Goal: Task Accomplishment & Management: Manage account settings

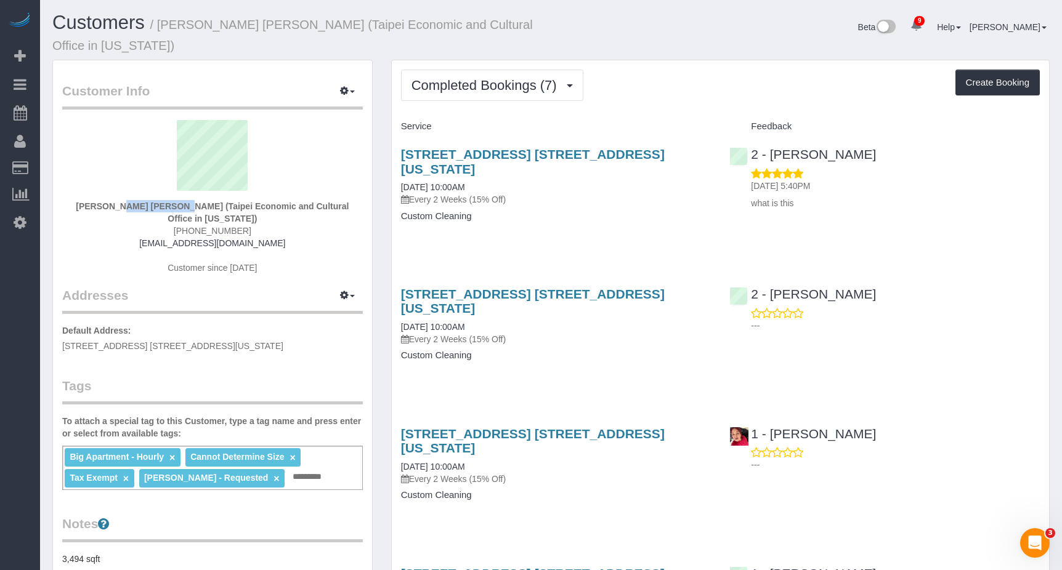
drag, startPoint x: 141, startPoint y: 189, endPoint x: 75, endPoint y: 189, distance: 65.9
click at [75, 189] on div "Chih Hom Wang (Taipei Economic and Cultural Office in New York) (917) 601-3322 …" at bounding box center [212, 203] width 301 height 166
copy strong "Chih Hom Wang"
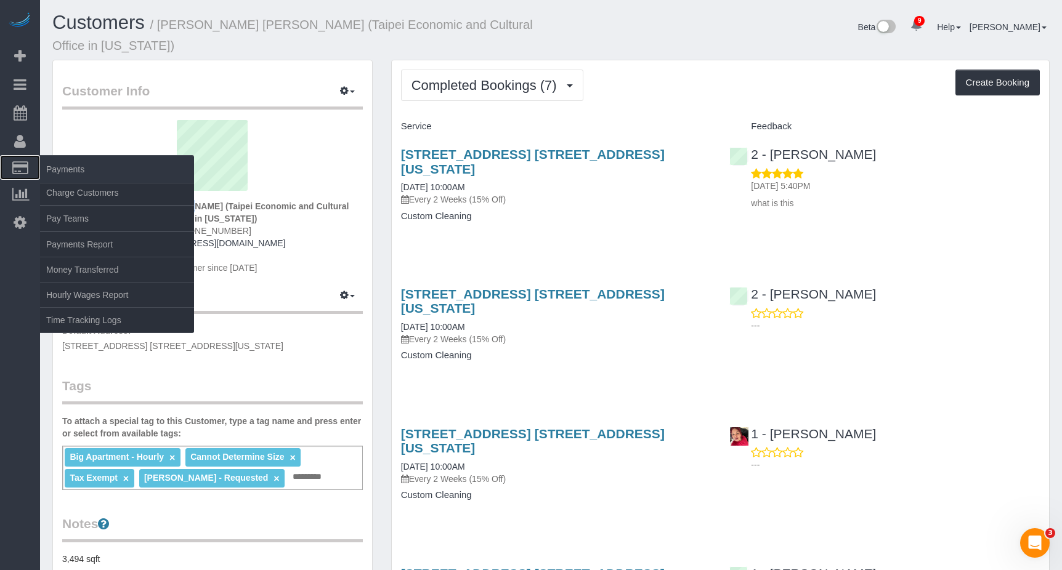
drag, startPoint x: 75, startPoint y: 189, endPoint x: 22, endPoint y: 169, distance: 57.1
click at [22, 169] on icon at bounding box center [20, 167] width 16 height 11
click at [102, 191] on link "Charge Customers" at bounding box center [117, 192] width 154 height 25
select select
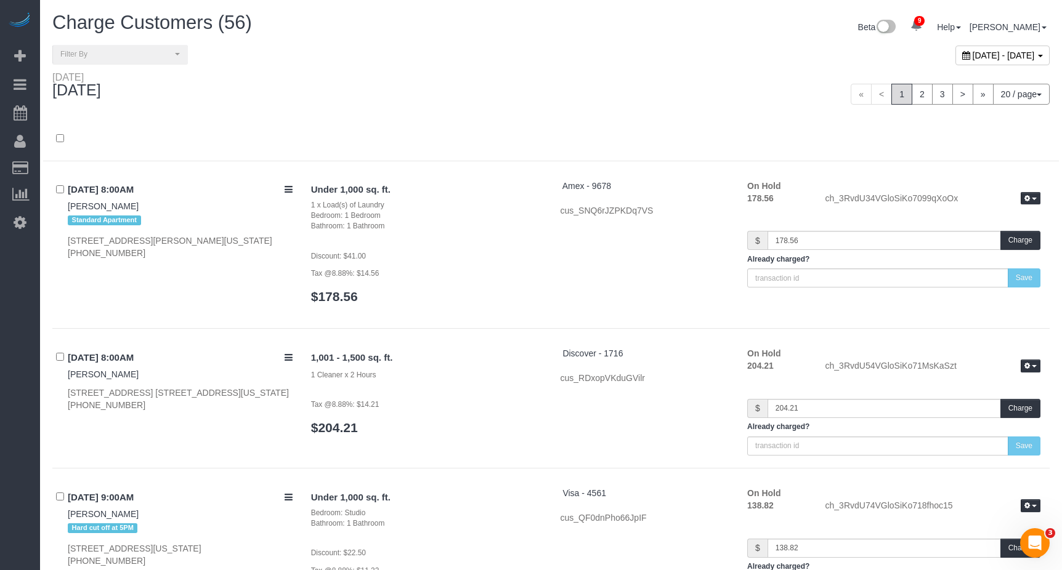
click at [972, 57] on span "August 15, 2025 - August 15, 2025" at bounding box center [1003, 55] width 62 height 10
type input "**********"
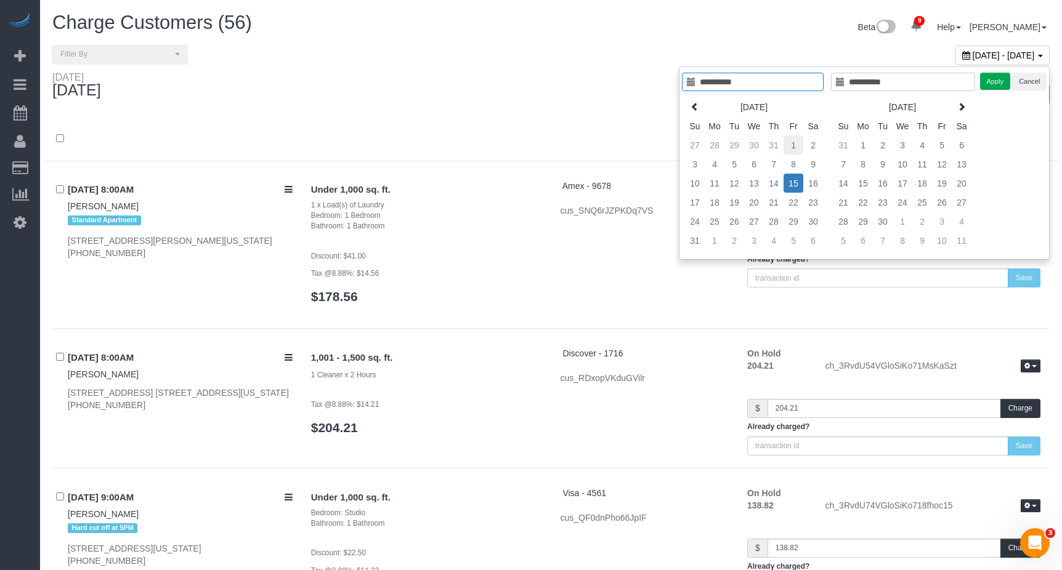
type input "**********"
click at [792, 144] on td "1" at bounding box center [793, 144] width 20 height 19
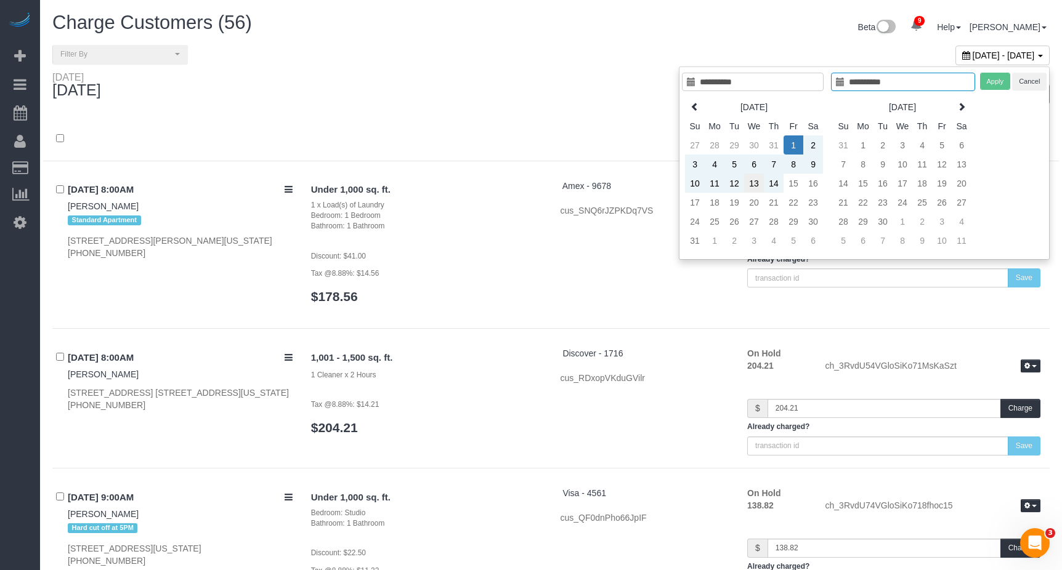
type input "**********"
click at [753, 185] on td "13" at bounding box center [754, 183] width 20 height 19
click at [990, 83] on button "Apply" at bounding box center [995, 82] width 31 height 18
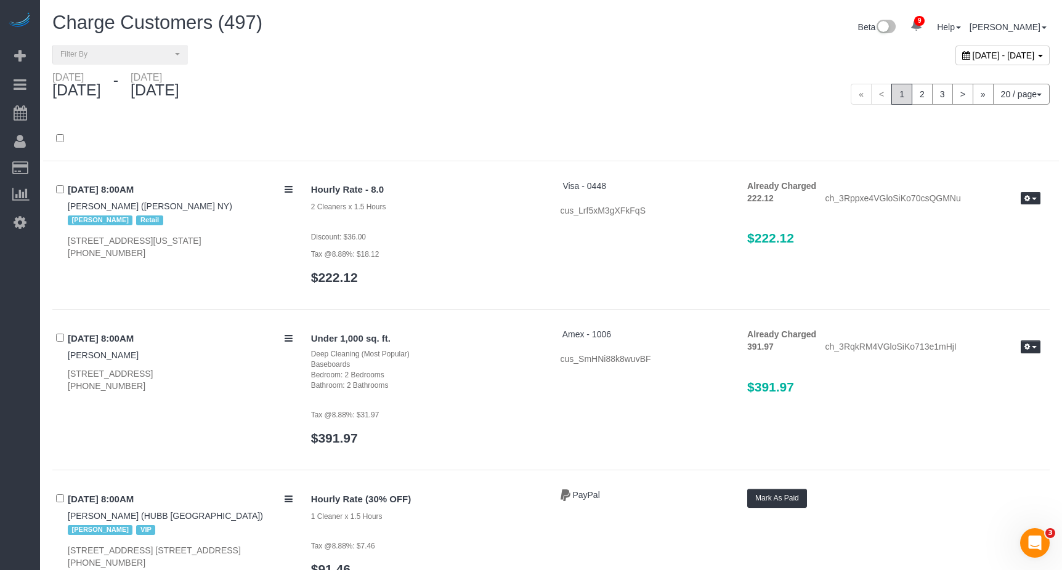
click at [972, 54] on span "August 01, 2025 - August 13, 2025" at bounding box center [1003, 55] width 62 height 10
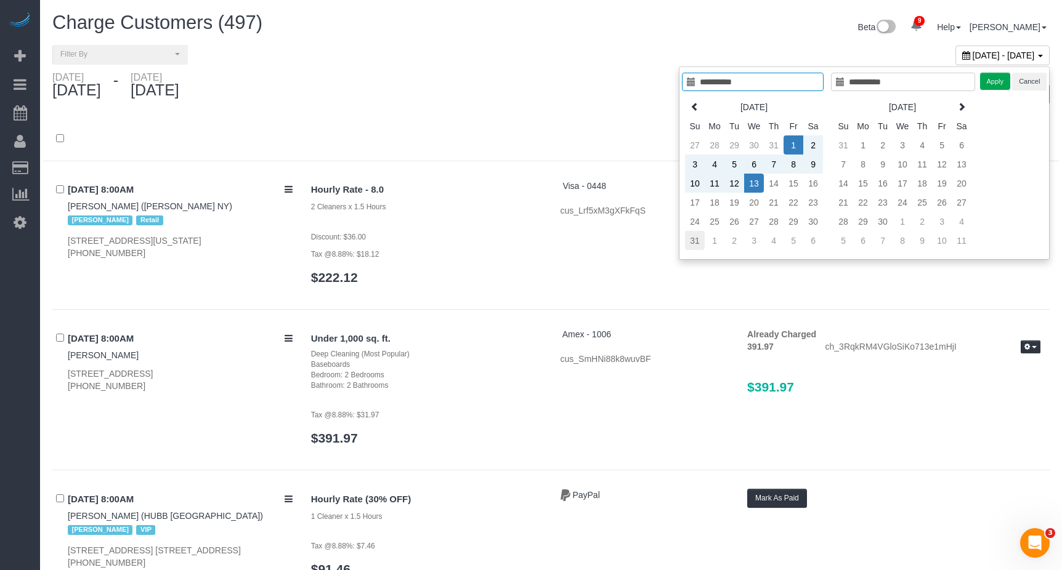
type input "**********"
click at [699, 243] on td "31" at bounding box center [695, 240] width 20 height 19
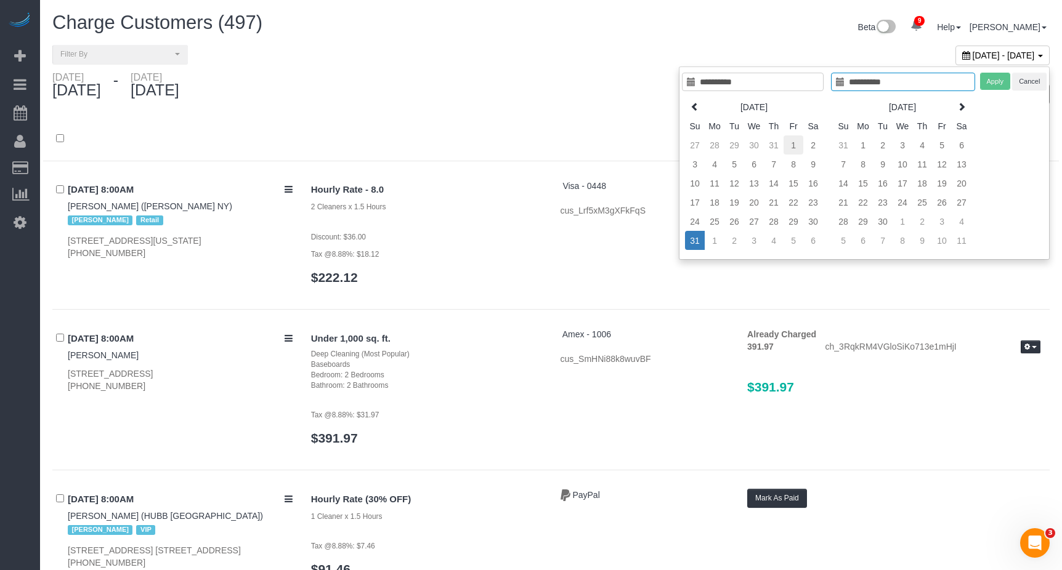
type input "**********"
click at [783, 149] on td "1" at bounding box center [793, 144] width 20 height 19
type input "**********"
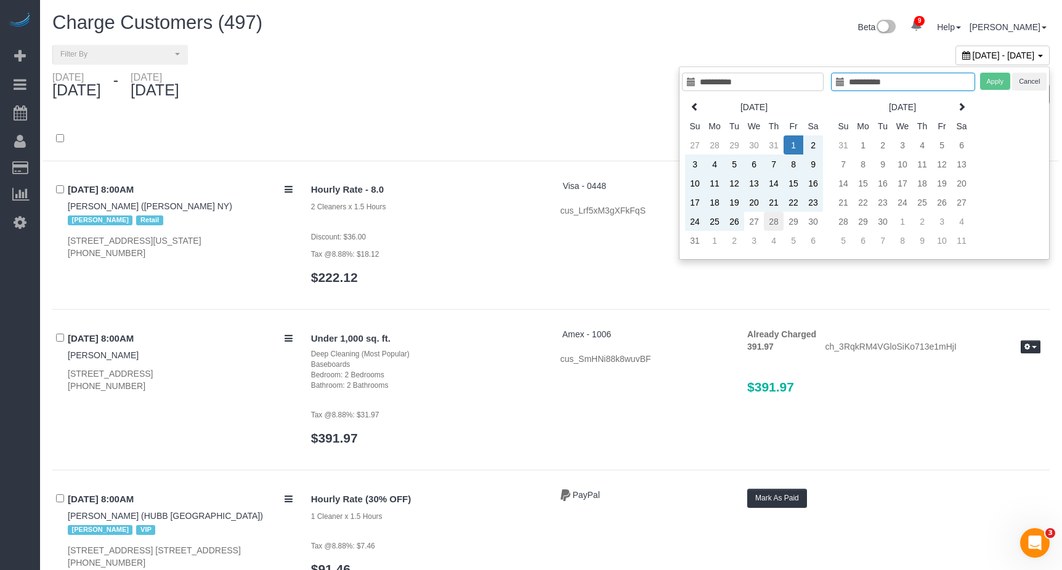
type input "**********"
click at [769, 222] on td "28" at bounding box center [774, 221] width 20 height 19
type input "**********"
click at [757, 187] on td "13" at bounding box center [754, 183] width 20 height 19
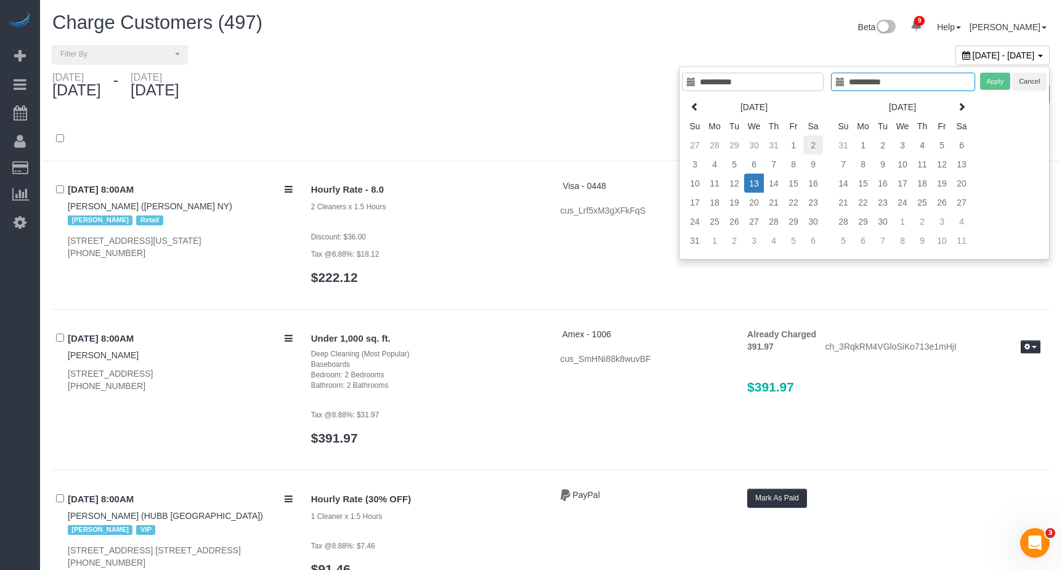
type input "**********"
click at [987, 81] on div "Apply Cancel" at bounding box center [1013, 82] width 67 height 18
click at [993, 82] on div "Apply Cancel" at bounding box center [1013, 82] width 67 height 18
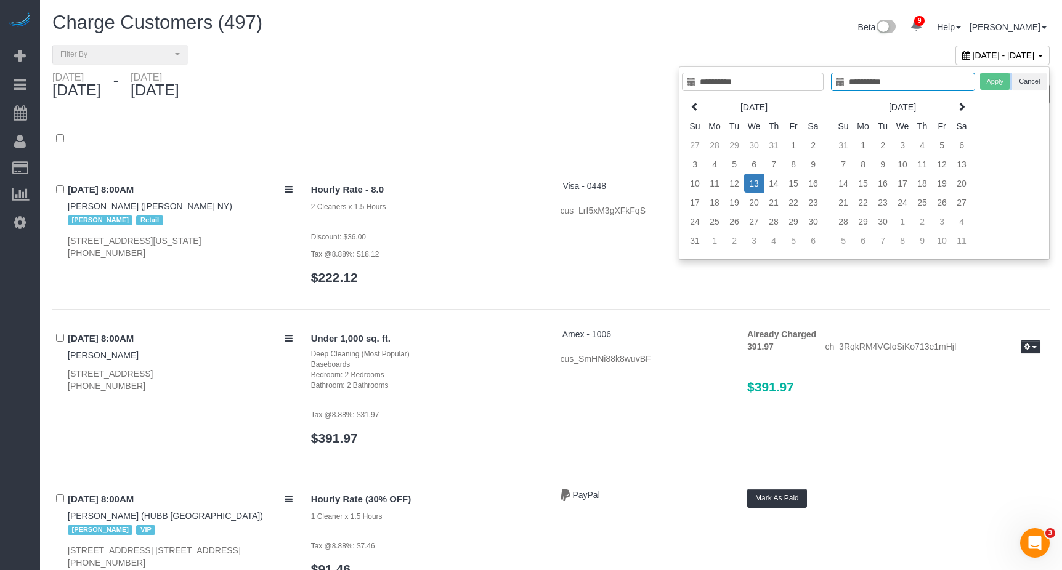
click at [993, 82] on div "Apply Cancel" at bounding box center [1013, 82] width 67 height 18
click at [884, 86] on input "**********" at bounding box center [903, 82] width 144 height 18
click at [961, 164] on td "13" at bounding box center [961, 164] width 20 height 19
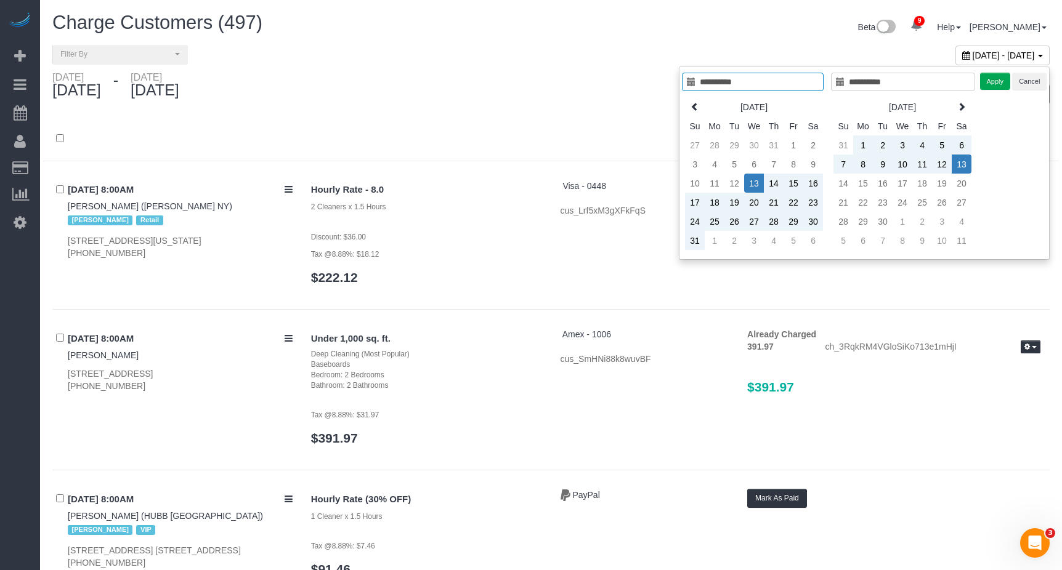
type input "**********"
click at [988, 83] on button "Apply" at bounding box center [995, 82] width 31 height 18
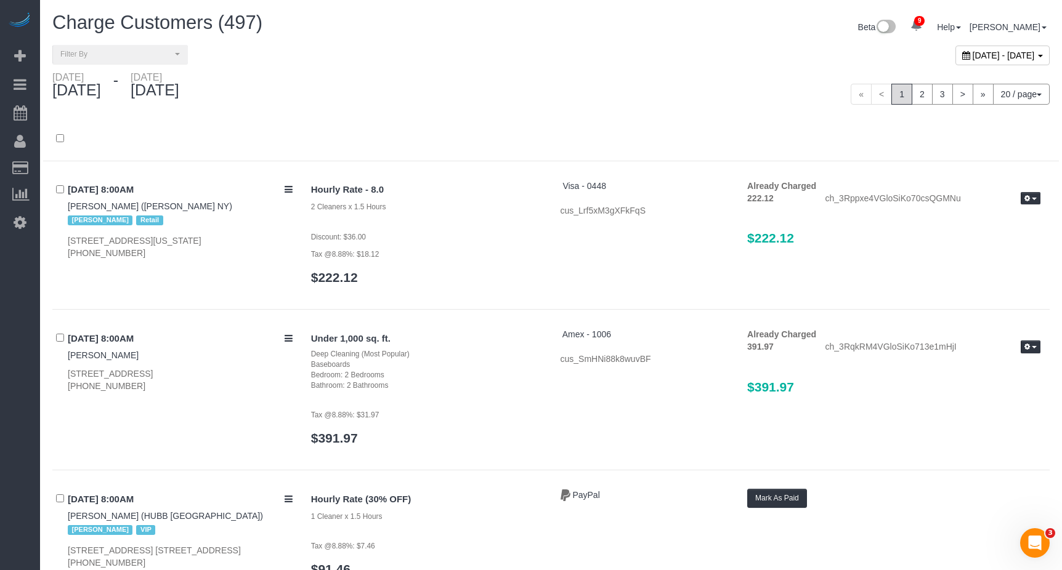
click at [972, 57] on span "August 13, 2025 - September 13, 2025" at bounding box center [1003, 55] width 62 height 10
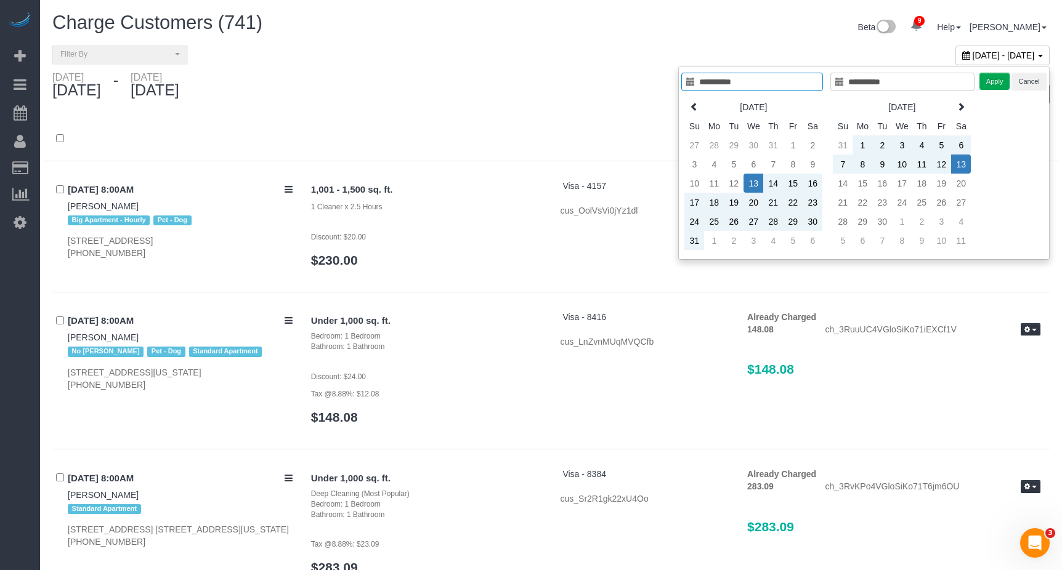
click at [842, 82] on icon at bounding box center [839, 82] width 9 height 9
drag, startPoint x: 836, startPoint y: 83, endPoint x: 867, endPoint y: 78, distance: 31.3
click at [838, 83] on icon at bounding box center [839, 82] width 9 height 9
click at [889, 80] on input "**********" at bounding box center [902, 82] width 144 height 18
click at [857, 81] on input "**********" at bounding box center [902, 82] width 144 height 18
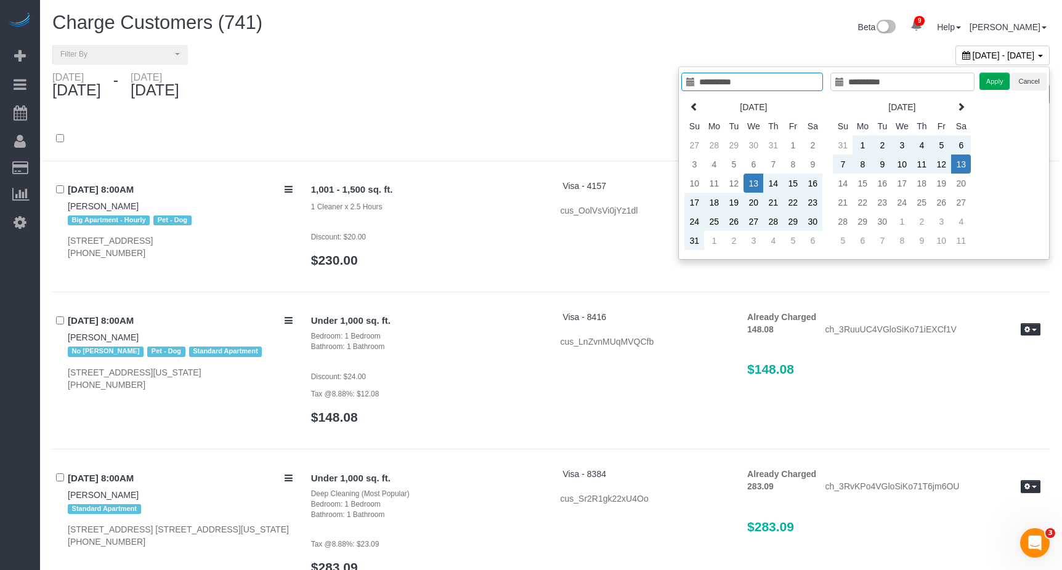
type input "**********"
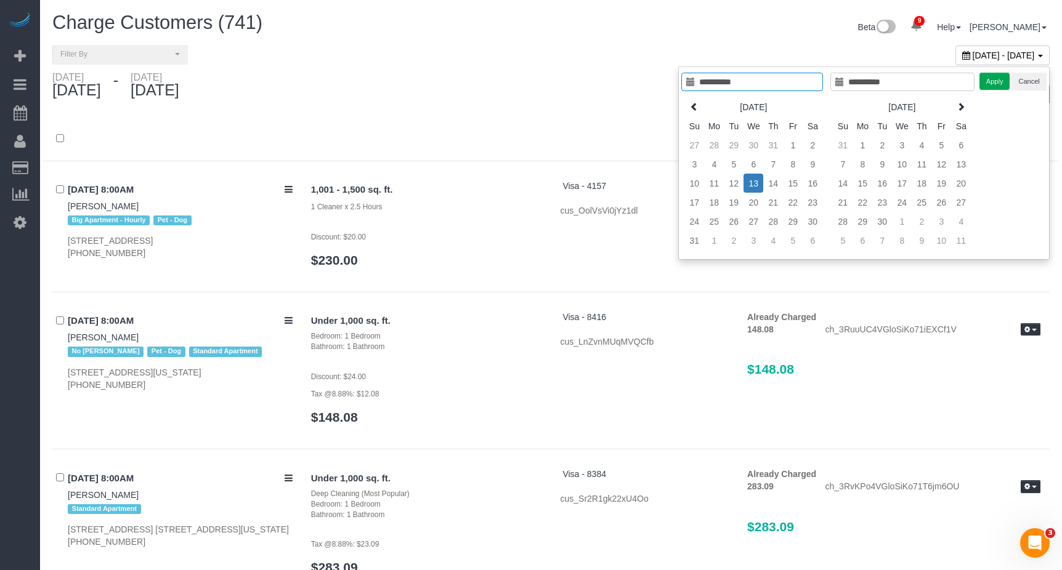
click at [751, 185] on td "13" at bounding box center [753, 183] width 20 height 19
type input "**********"
click at [994, 78] on button "Apply" at bounding box center [994, 82] width 31 height 18
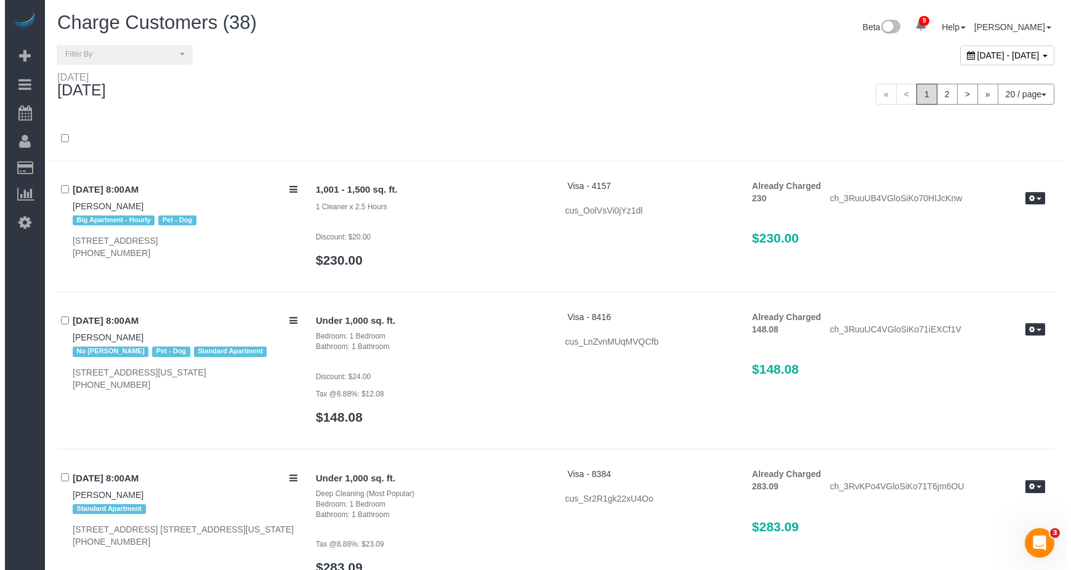
scroll to position [2636, 0]
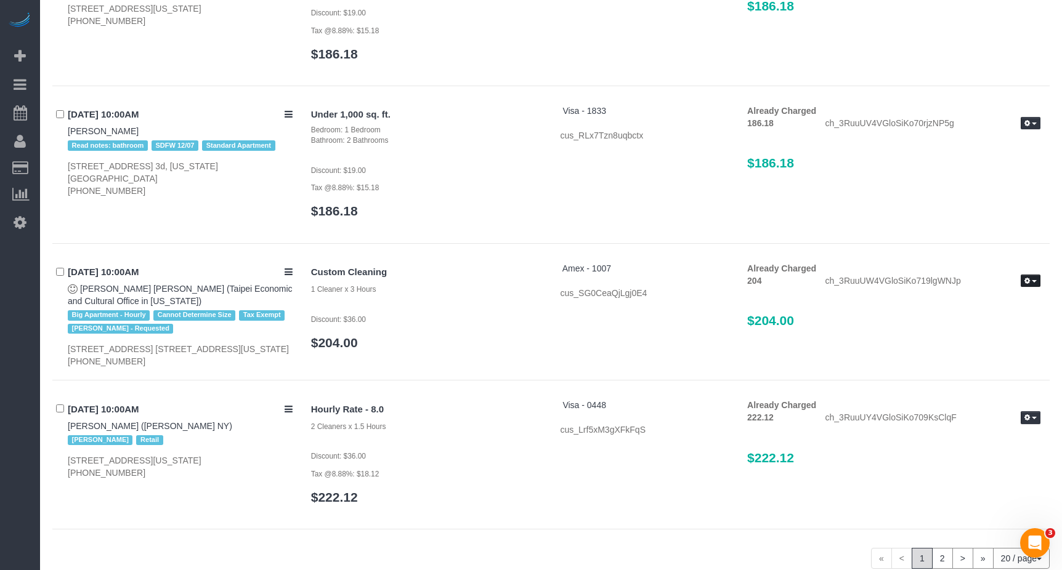
click at [1033, 280] on button "button" at bounding box center [1030, 281] width 20 height 13
click at [992, 312] on link "Send Invoice" at bounding box center [990, 318] width 97 height 16
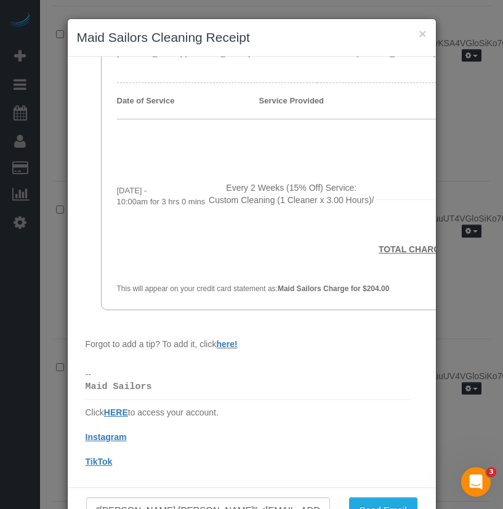
scroll to position [42, 0]
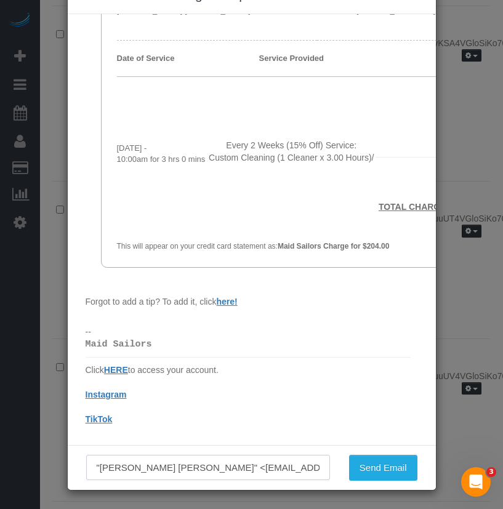
click at [225, 470] on input ""Chih Hom Wang" <chvwang@mofa.gov.tw>" at bounding box center [208, 467] width 244 height 25
click at [148, 467] on input ""Chih Hom Wang" <chvwang@mofa.gov.tw>" at bounding box center [208, 467] width 244 height 25
paste input "Tctiffchen@gmail.com"
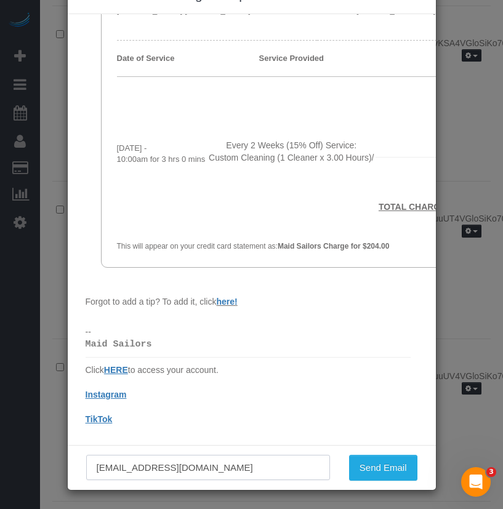
click at [207, 473] on input "Tctiffchen@gmail.com" at bounding box center [208, 467] width 244 height 25
type input "Tctiffchen@gmail.com"
click at [374, 475] on button "Send Email" at bounding box center [383, 468] width 68 height 26
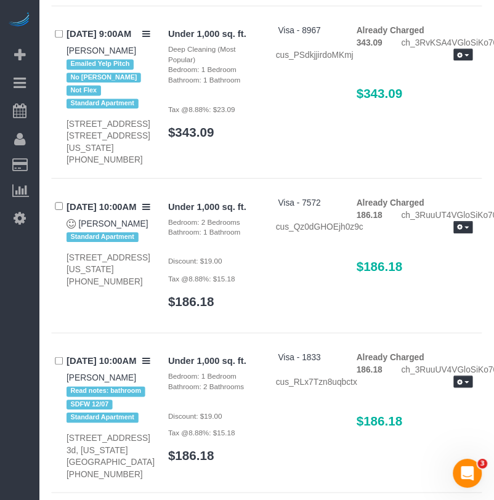
scroll to position [2649, 0]
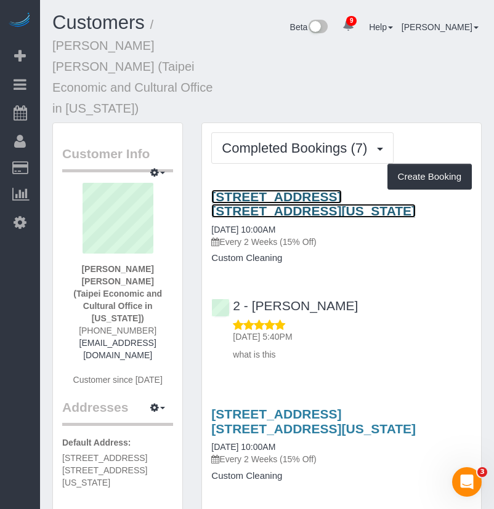
click at [273, 190] on link "[STREET_ADDRESS] [STREET_ADDRESS][US_STATE]" at bounding box center [313, 204] width 204 height 28
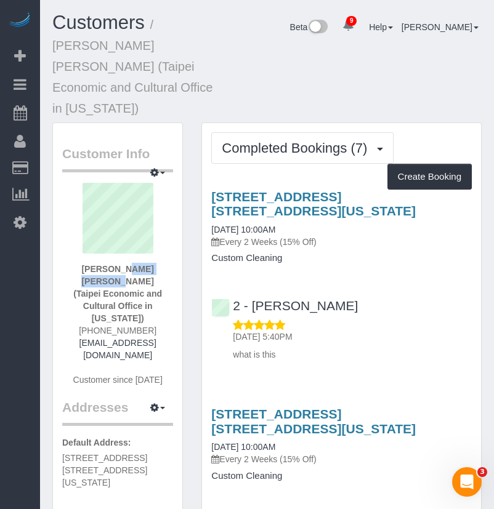
drag, startPoint x: 85, startPoint y: 227, endPoint x: 151, endPoint y: 225, distance: 65.9
click at [151, 225] on div "Chih Hom Wang (Taipei Economic and Cultural Office in New York) (917) 601-3322 …" at bounding box center [117, 291] width 111 height 216
copy strong "Chih Hom Wang"
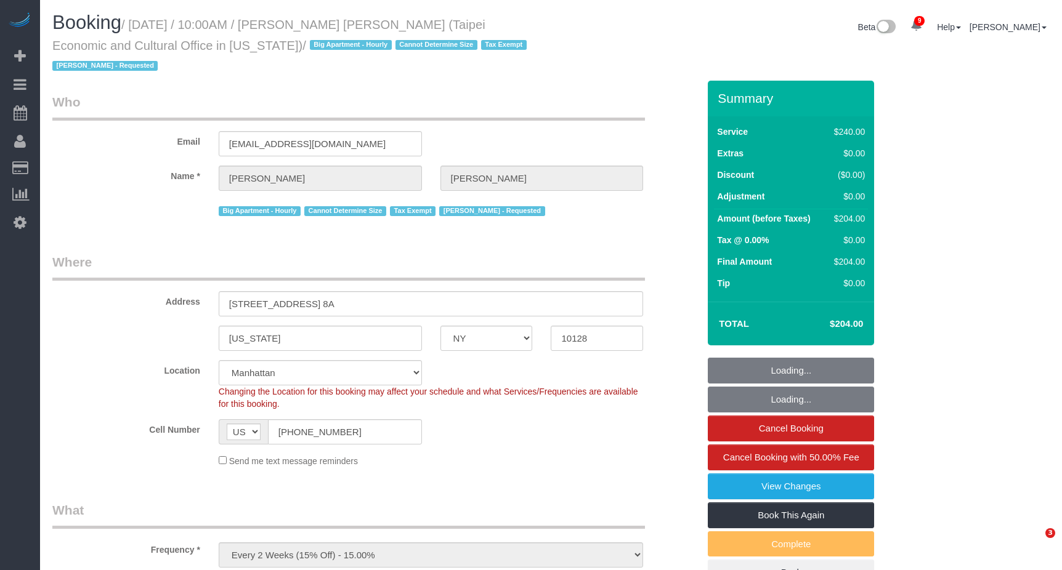
select select "NY"
select select "180"
select select "spot1"
select select "number:58"
select select "number:71"
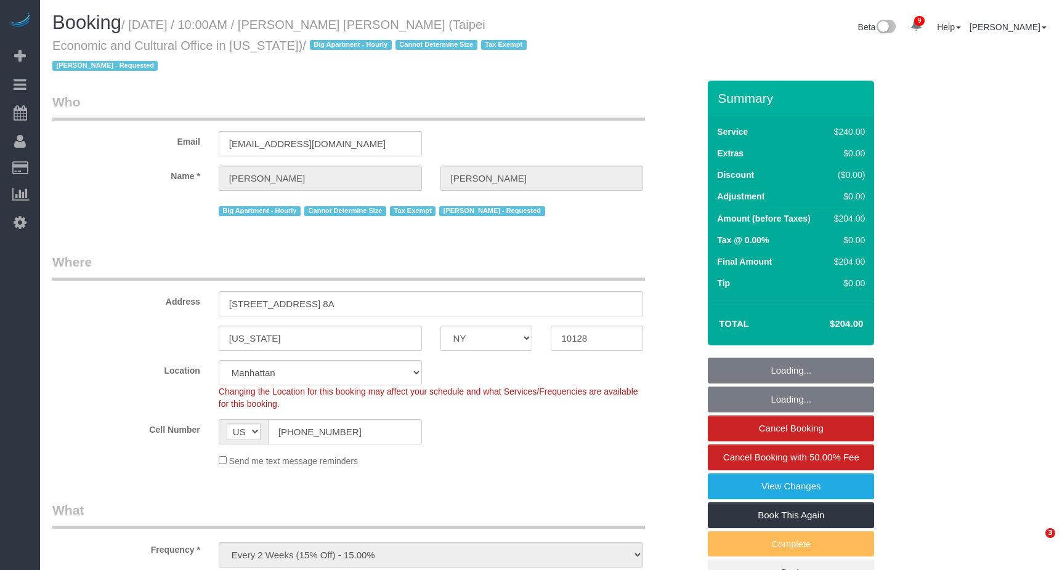
select select "number:15"
select select "number:6"
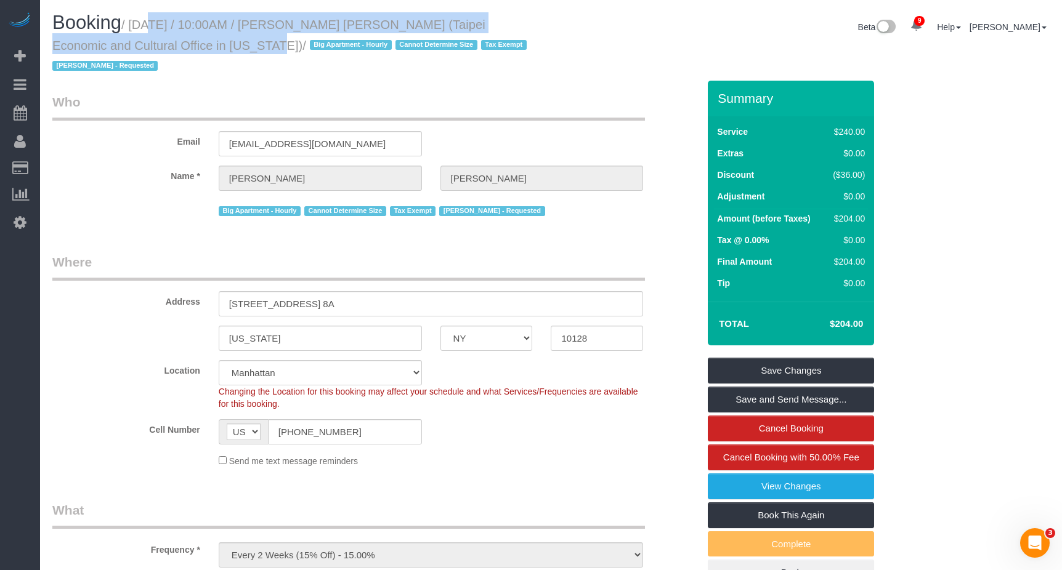
drag, startPoint x: 129, startPoint y: 23, endPoint x: 204, endPoint y: 45, distance: 77.7
click at [204, 45] on small "/ August 13, 2025 / 10:00AM / Chih Hom Wang (Taipei Economic and Cultural Offic…" at bounding box center [291, 45] width 478 height 55
copy small "August 13, 2025 / 10:00AM / Chih Hom Wang (Taipei Economic and Cultural Office …"
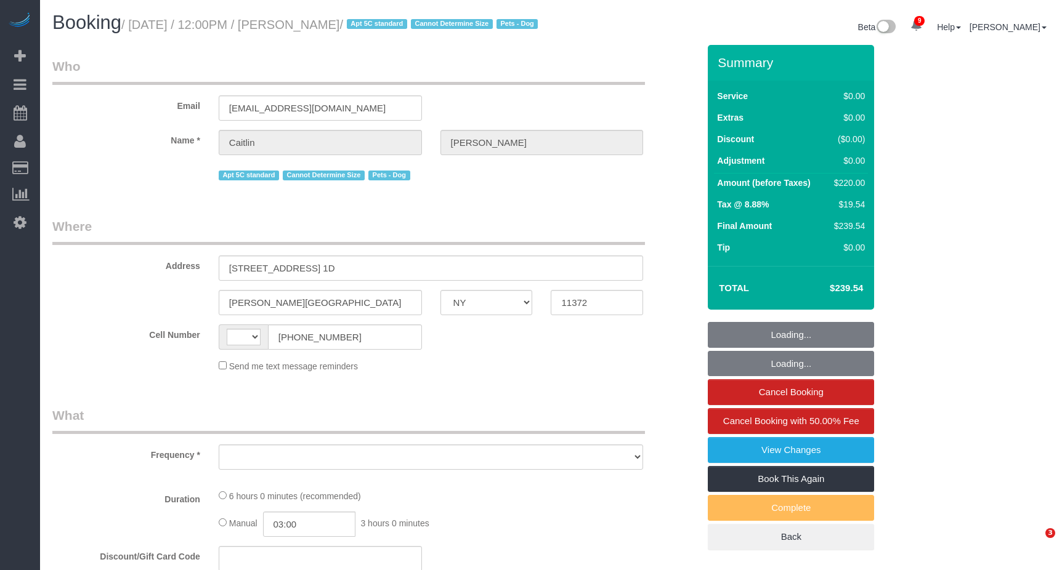
select select "NY"
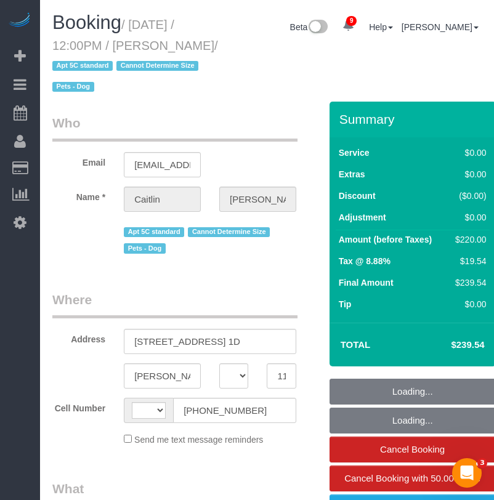
select select "string:US"
select select "string:stripe-pm_1Rvr2x4VGloSiKo7jPFmdX5c"
select select "2"
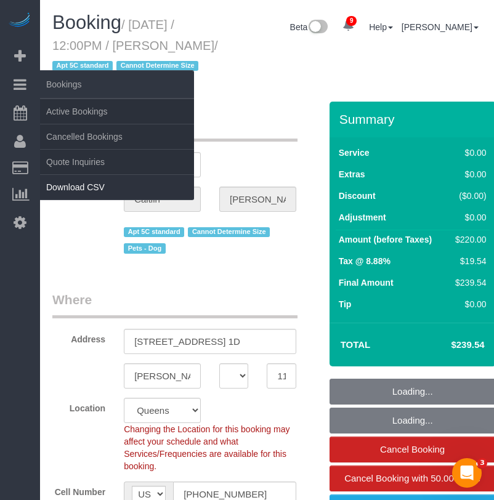
select select "object:4171"
select select "spot1"
select select "number:57"
select select "number:72"
select select "number:15"
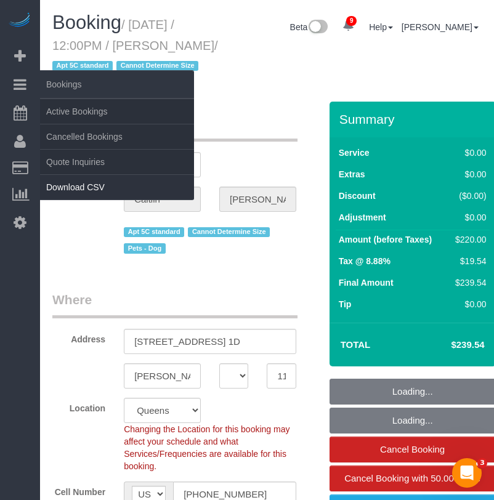
select select "number:5"
select select "2"
select select "object:4614"
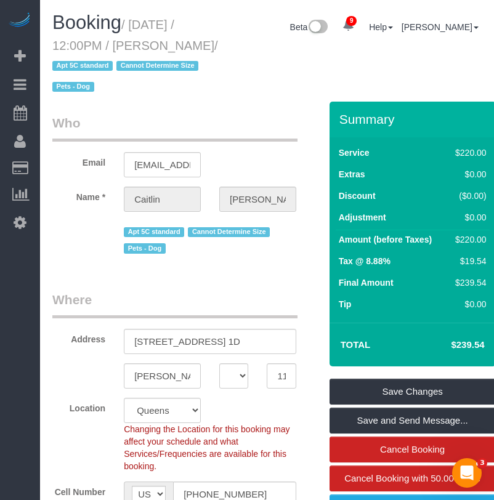
drag, startPoint x: 150, startPoint y: 46, endPoint x: 95, endPoint y: 63, distance: 58.0
click at [95, 63] on small "/ August 15, 2025 / 12:00PM / Caitlin Stanton / Apt 5C standard Cannot Determin…" at bounding box center [135, 56] width 166 height 76
copy small "Caitlin Stanton"
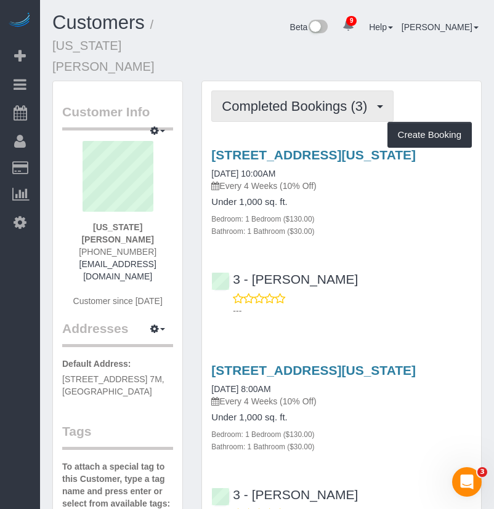
click at [280, 99] on span "Completed Bookings (3)" at bounding box center [297, 106] width 151 height 15
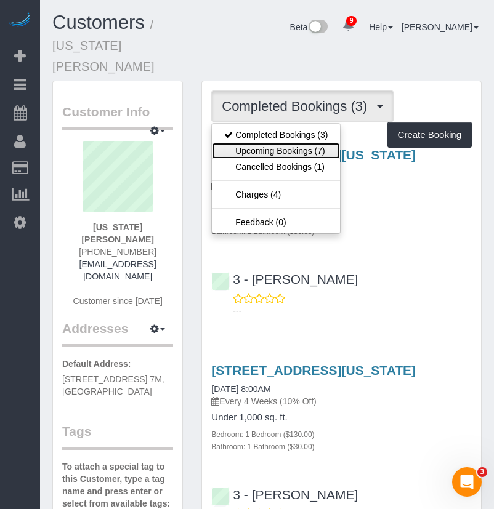
click at [262, 143] on link "Upcoming Bookings (7)" at bounding box center [276, 151] width 128 height 16
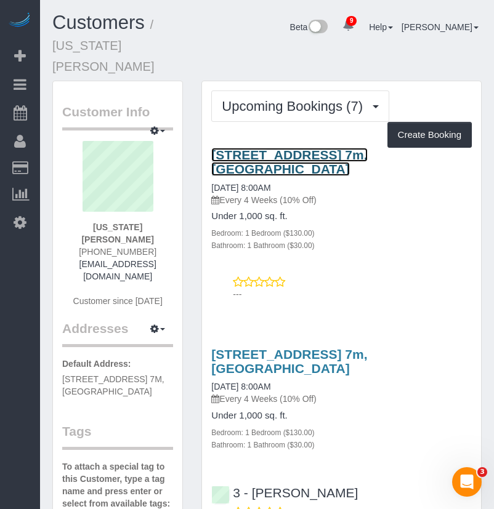
click at [264, 148] on link "[STREET_ADDRESS] 7m, [GEOGRAPHIC_DATA]" at bounding box center [289, 162] width 156 height 28
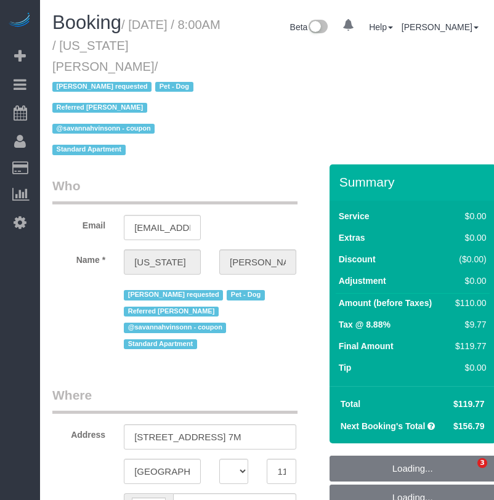
select select "NY"
select select "object:467"
select select "number:62"
select select "number:77"
select select "number:13"
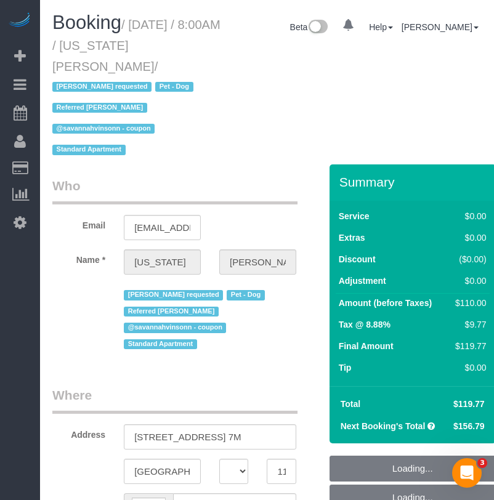
select select "number:5"
select select "object:869"
select select "string:[GEOGRAPHIC_DATA]"
select select "string:stripe-pm_1R8R544VGloSiKo771RbQQGf"
select select "spot1"
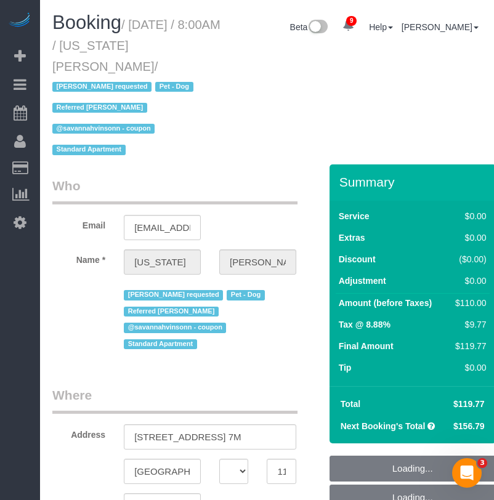
select select "1"
drag, startPoint x: 145, startPoint y: 45, endPoint x: 105, endPoint y: 63, distance: 44.6
click at [105, 63] on small "/ August 22, 2025 / 8:00AM / Virginia Newsome / Diana Gonzalez requested Pet - …" at bounding box center [136, 88] width 168 height 140
copy small "Virginia Newsome"
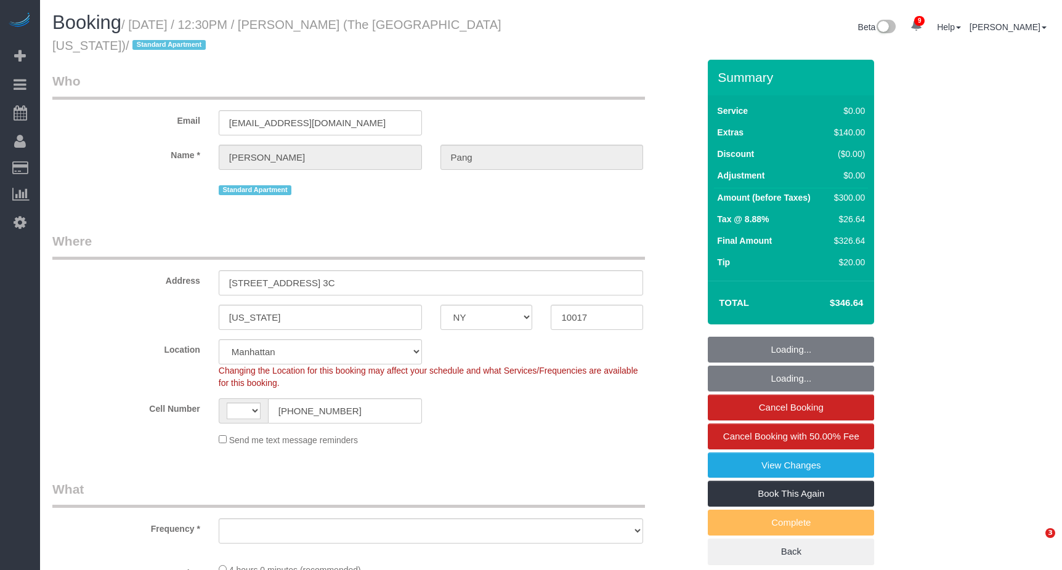
select select "NY"
select select "string:[GEOGRAPHIC_DATA]"
select select "object:3221"
select select "number:56"
select select "number:79"
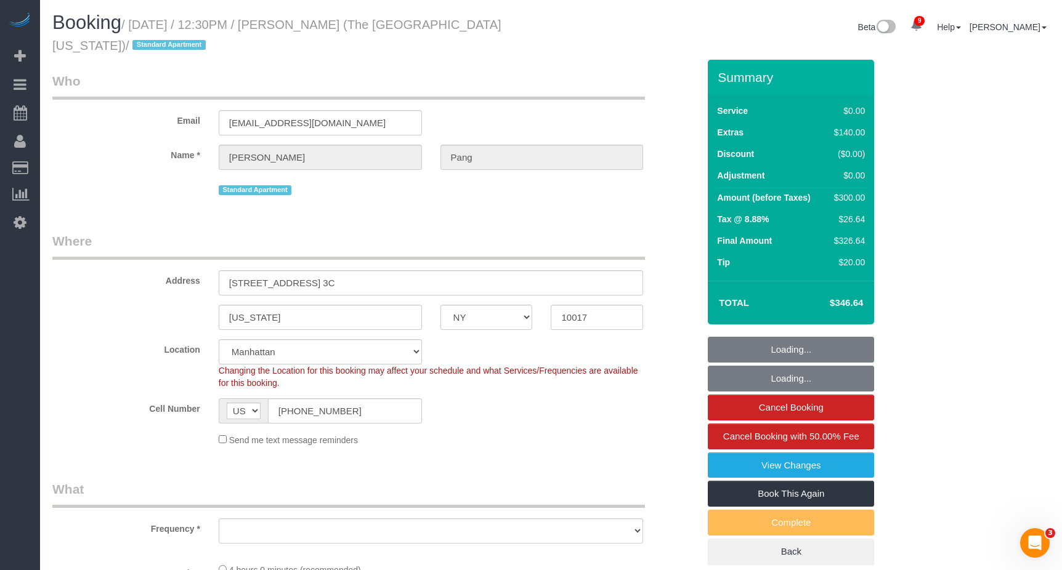
select select "number:15"
select select "number:6"
select select "string:stripe-pm_1RvKcy4VGloSiKo75ga4ZeJF"
select select "object:3765"
select select "1"
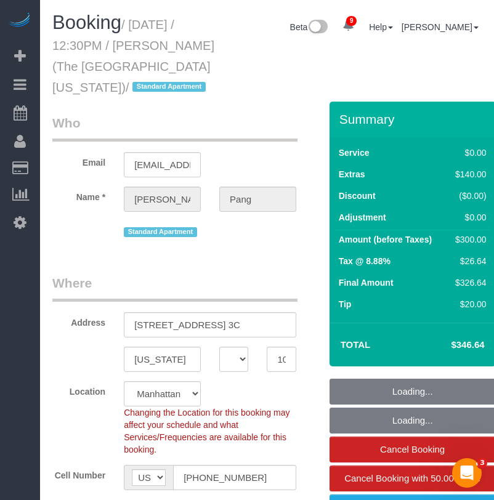
scroll to position [123, 0]
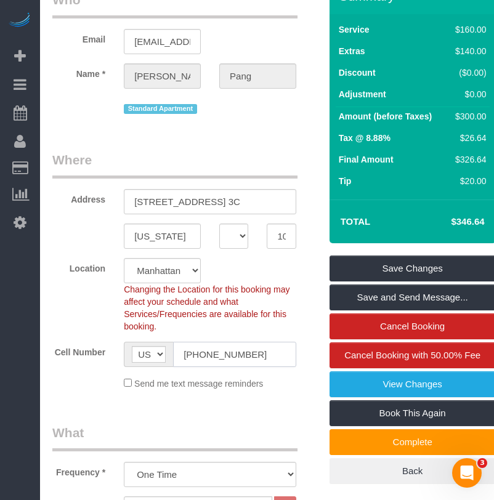
click at [220, 357] on input "[PHONE_NUMBER]" at bounding box center [234, 354] width 123 height 25
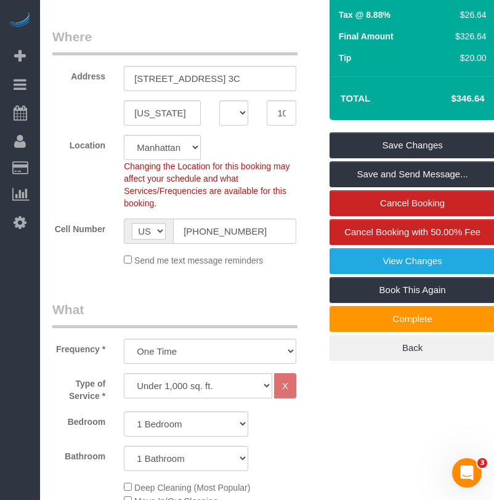
scroll to position [431, 0]
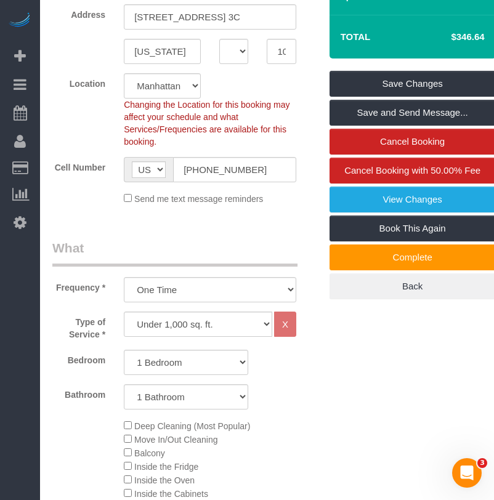
scroll to position [370, 0]
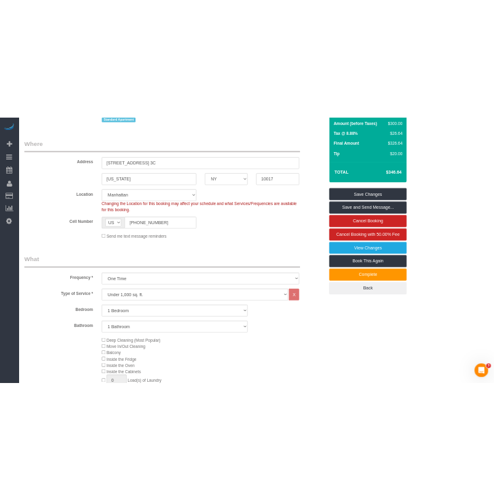
scroll to position [123, 0]
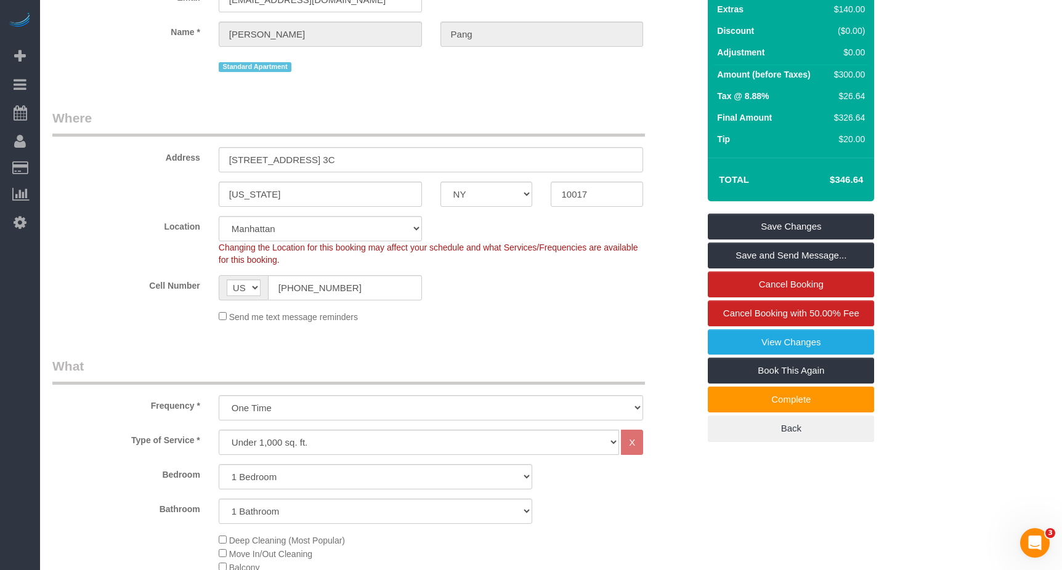
drag, startPoint x: 550, startPoint y: 334, endPoint x: 621, endPoint y: 327, distance: 71.1
click at [459, 331] on fieldset "Where Address [STREET_ADDRESS] 3C [US_STATE] AK AL AR AZ CA CO CT DC DE [GEOGRA…" at bounding box center [375, 221] width 646 height 224
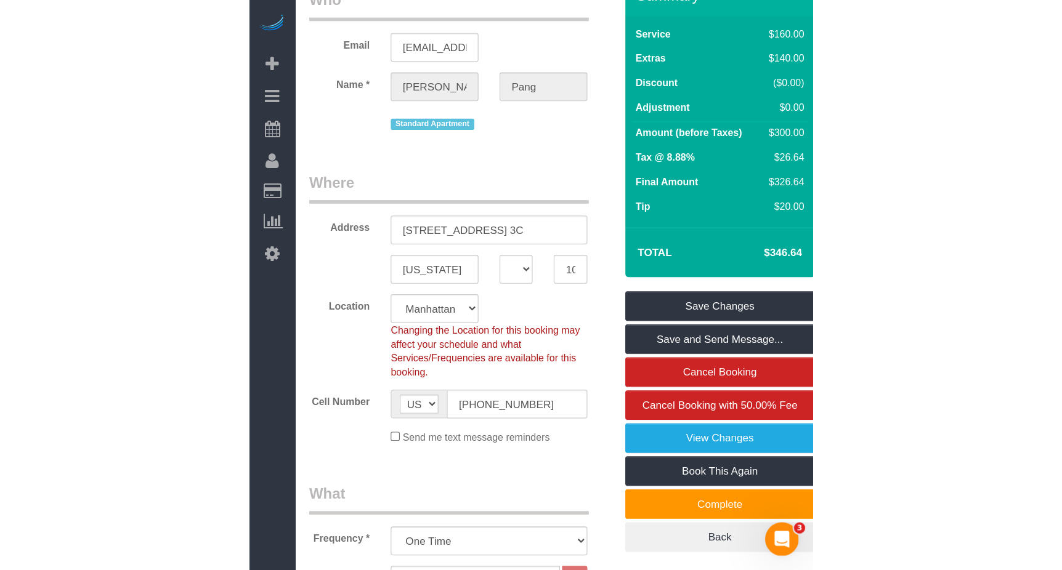
scroll to position [0, 0]
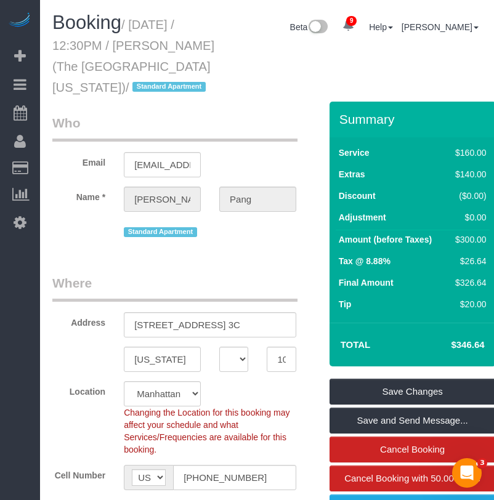
click at [143, 116] on legend "Who" at bounding box center [174, 128] width 245 height 28
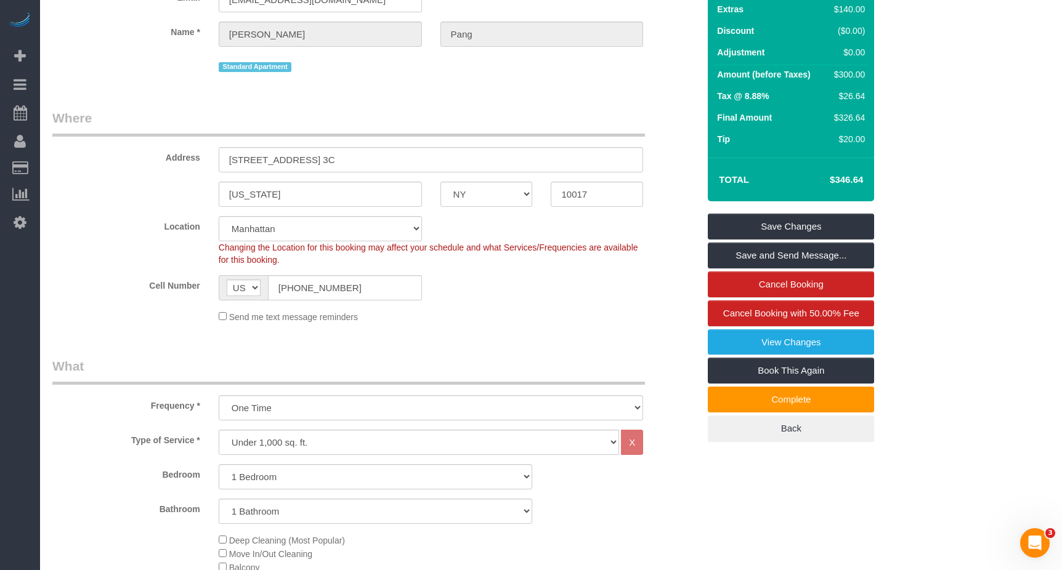
scroll to position [246, 0]
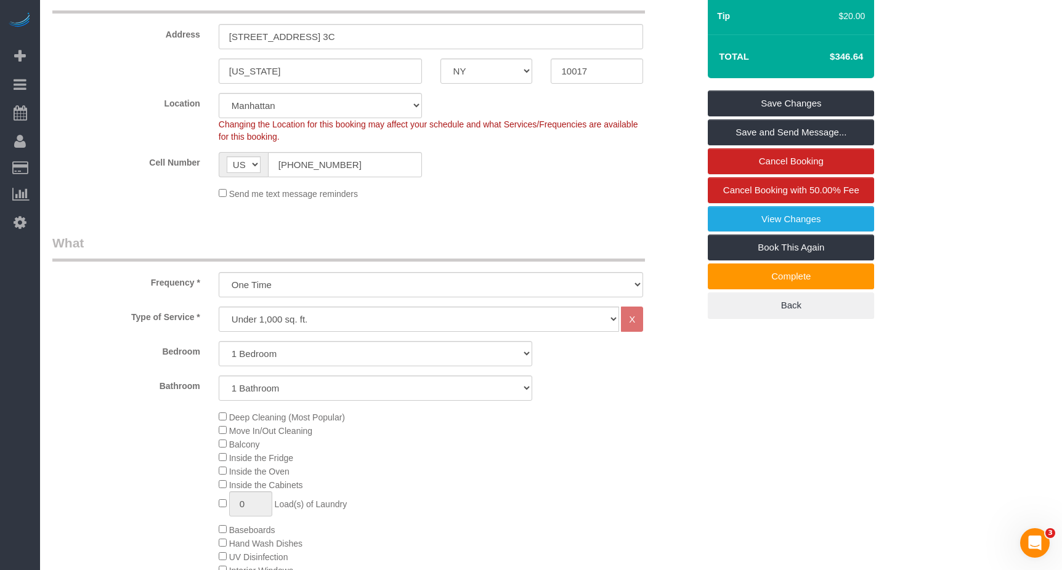
click at [656, 489] on div "Deep Cleaning (Most Popular) Move In/Out Cleaning Balcony Inside the Fridge Ins…" at bounding box center [458, 529] width 498 height 239
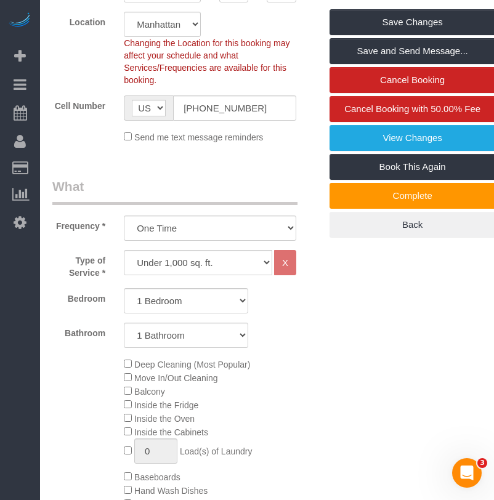
scroll to position [431, 0]
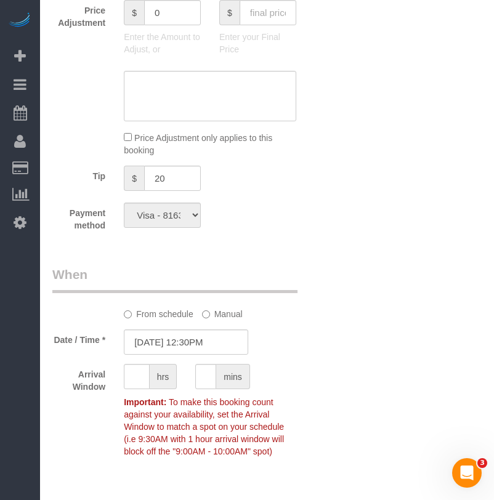
scroll to position [1232, 0]
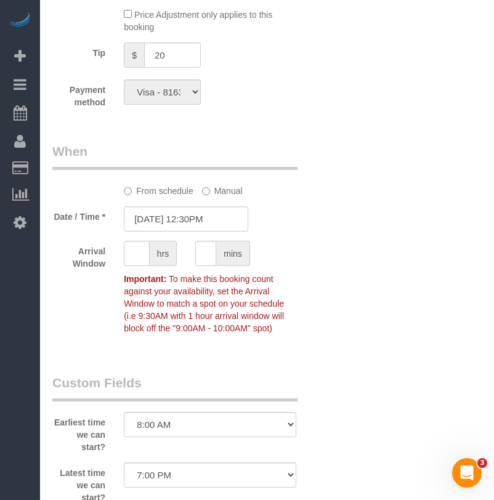
click at [395, 301] on div "Who Email [EMAIL_ADDRESS][DOMAIN_NAME] Name * [PERSON_NAME] Standard Apartment …" at bounding box center [266, 53] width 429 height 2367
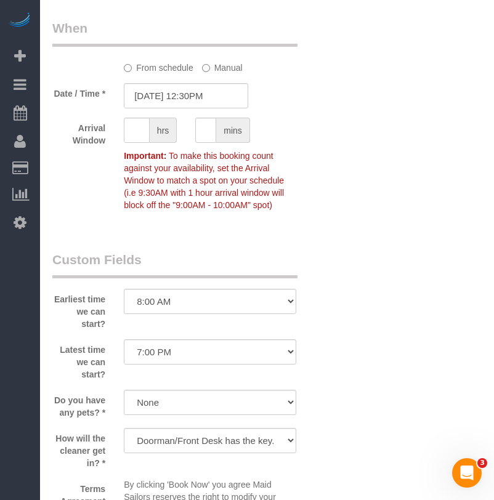
scroll to position [1478, 0]
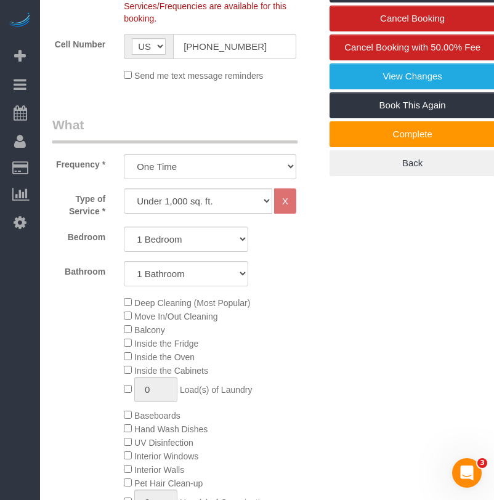
scroll to position [370, 0]
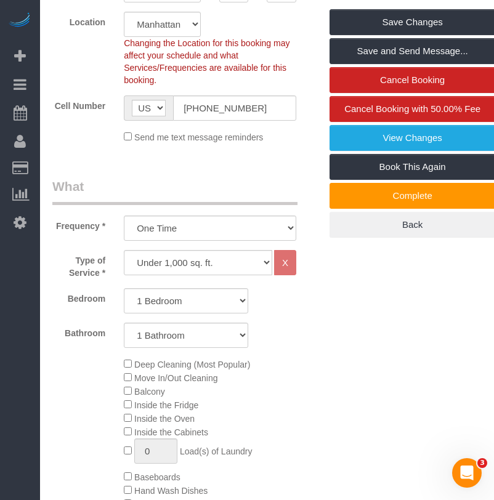
click at [210, 189] on legend "What" at bounding box center [174, 191] width 245 height 28
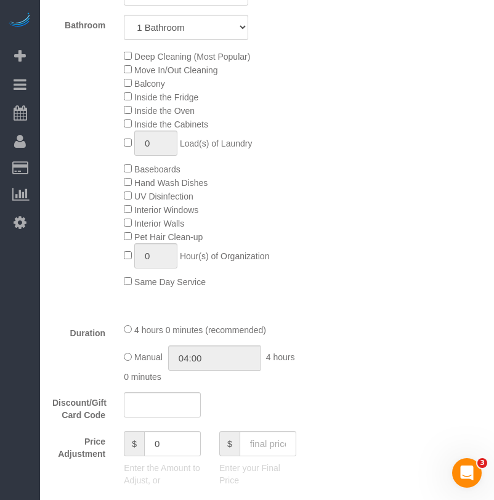
scroll to position [924, 0]
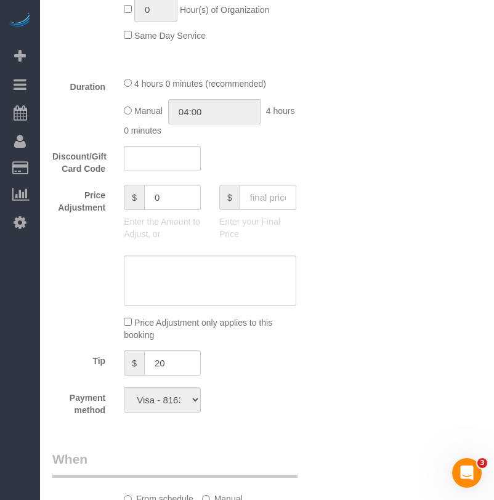
click at [345, 139] on div "Who Email [EMAIL_ADDRESS][DOMAIN_NAME] Name * [PERSON_NAME] Standard Apartment …" at bounding box center [266, 361] width 429 height 2367
drag, startPoint x: 285, startPoint y: 114, endPoint x: 271, endPoint y: 111, distance: 14.4
click at [271, 111] on div "Manual 04:00 4 hours 0 minutes" at bounding box center [210, 118] width 172 height 38
drag, startPoint x: 271, startPoint y: 111, endPoint x: 375, endPoint y: 152, distance: 111.7
click at [375, 152] on div "Who Email [EMAIL_ADDRESS][DOMAIN_NAME] Name * [PERSON_NAME] Standard Apartment …" at bounding box center [266, 361] width 429 height 2367
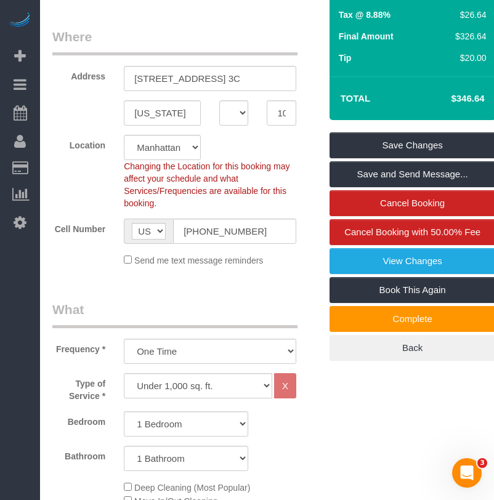
scroll to position [0, 0]
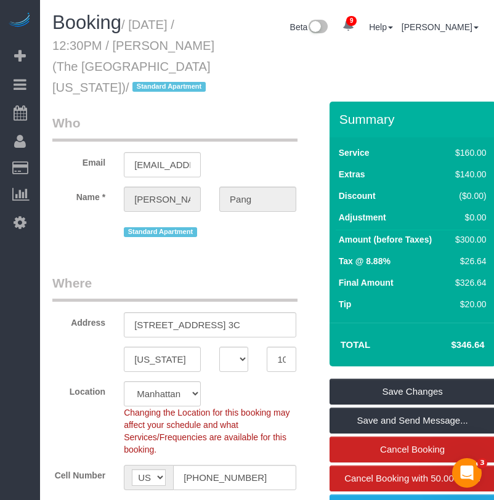
drag, startPoint x: 134, startPoint y: 23, endPoint x: 92, endPoint y: 86, distance: 75.8
click at [92, 86] on small "/ [DATE] / 12:30PM / [PERSON_NAME] (The [GEOGRAPHIC_DATA][US_STATE]) / Standard…" at bounding box center [133, 56] width 162 height 76
copy small "[DATE] / 12:30PM / [PERSON_NAME] (The [GEOGRAPHIC_DATA][US_STATE])"
click at [261, 95] on div "Booking / [DATE] / 12:30PM / [PERSON_NAME] (The [GEOGRAPHIC_DATA][US_STATE]) / …" at bounding box center [267, 56] width 448 height 89
